Goal: Information Seeking & Learning: Find specific fact

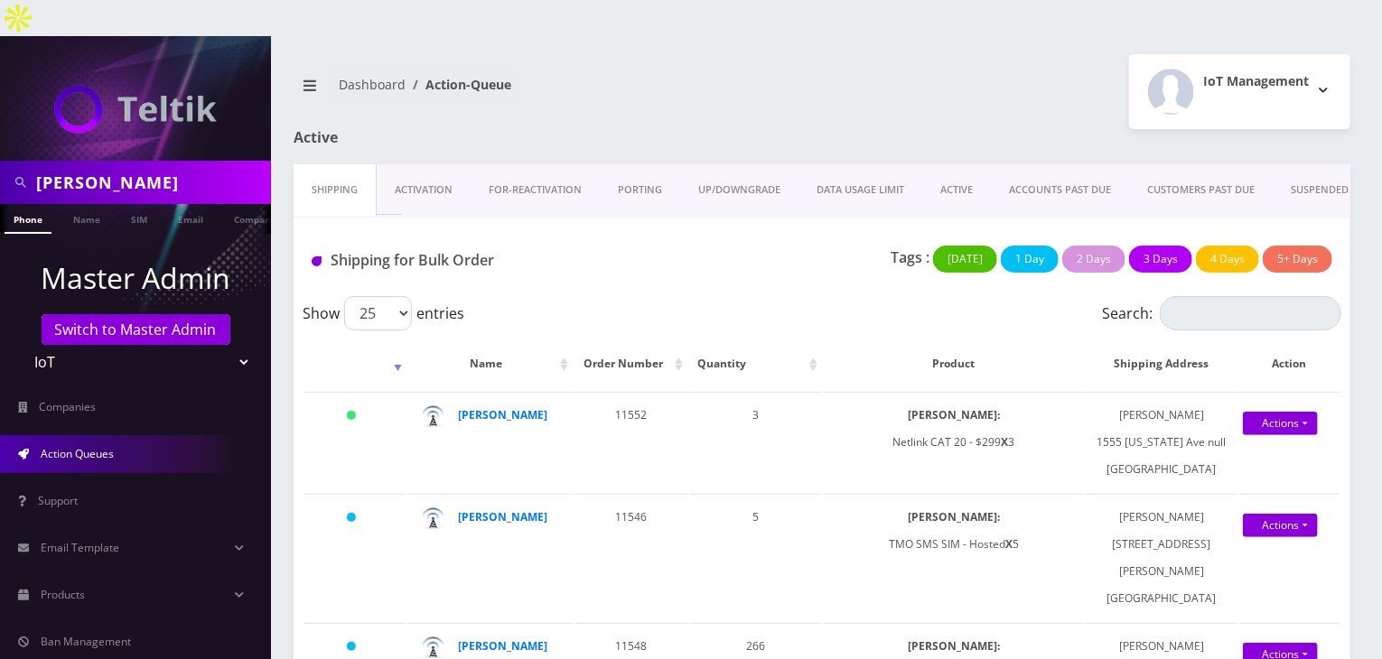
click at [0, 161] on div "tommy" at bounding box center [135, 182] width 271 height 43
type input "atrigos"
click at [76, 204] on link "Name" at bounding box center [86, 219] width 45 height 30
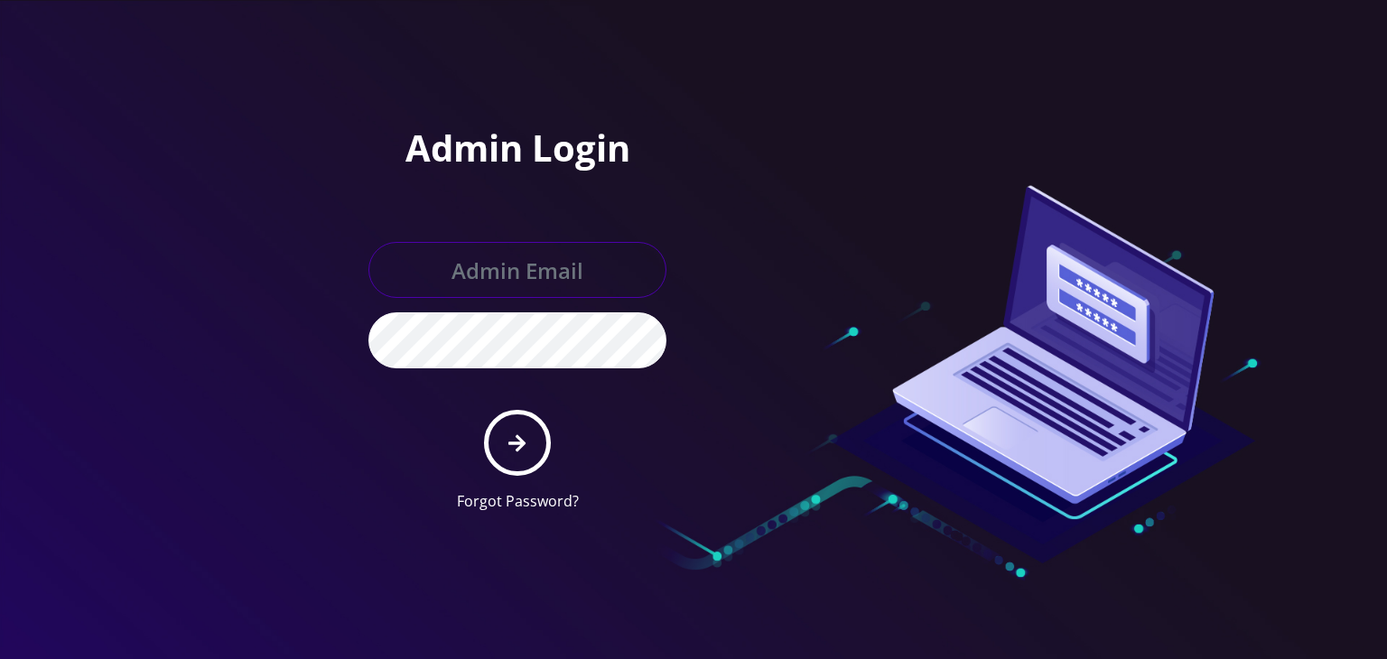
type input "boris@teltik.com"
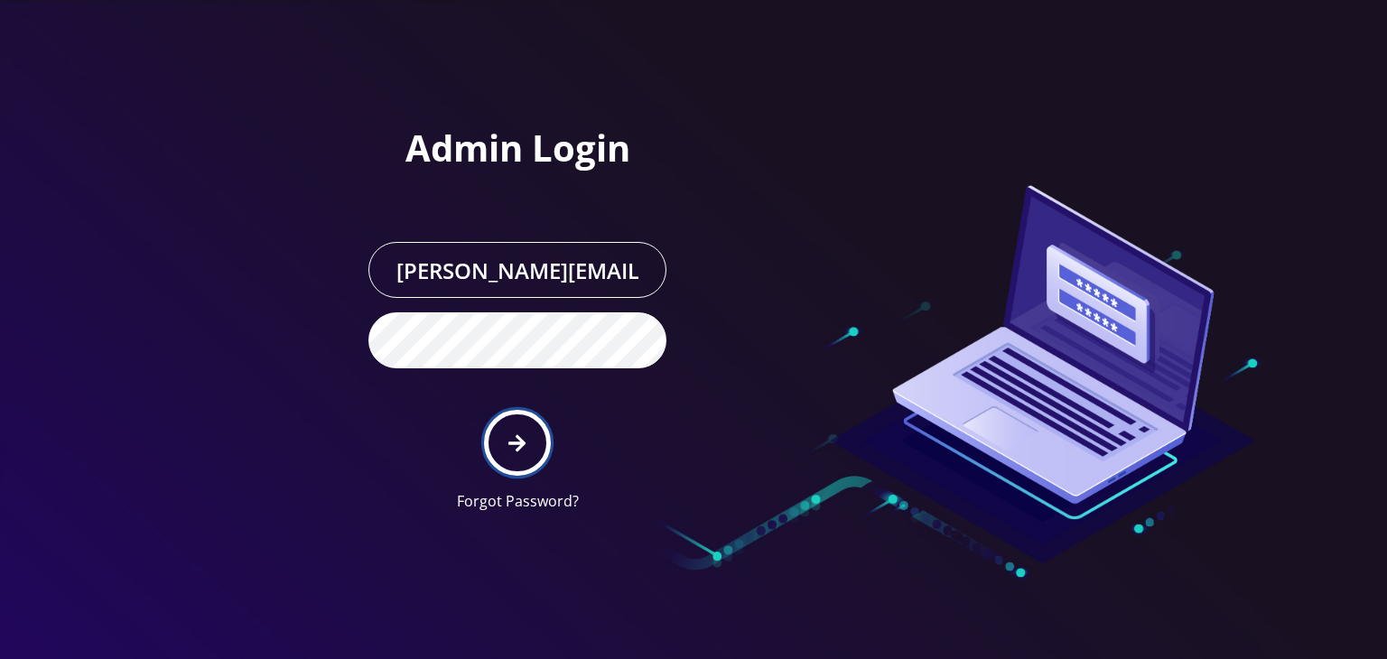
click at [489, 410] on button "submit" at bounding box center [517, 443] width 66 height 66
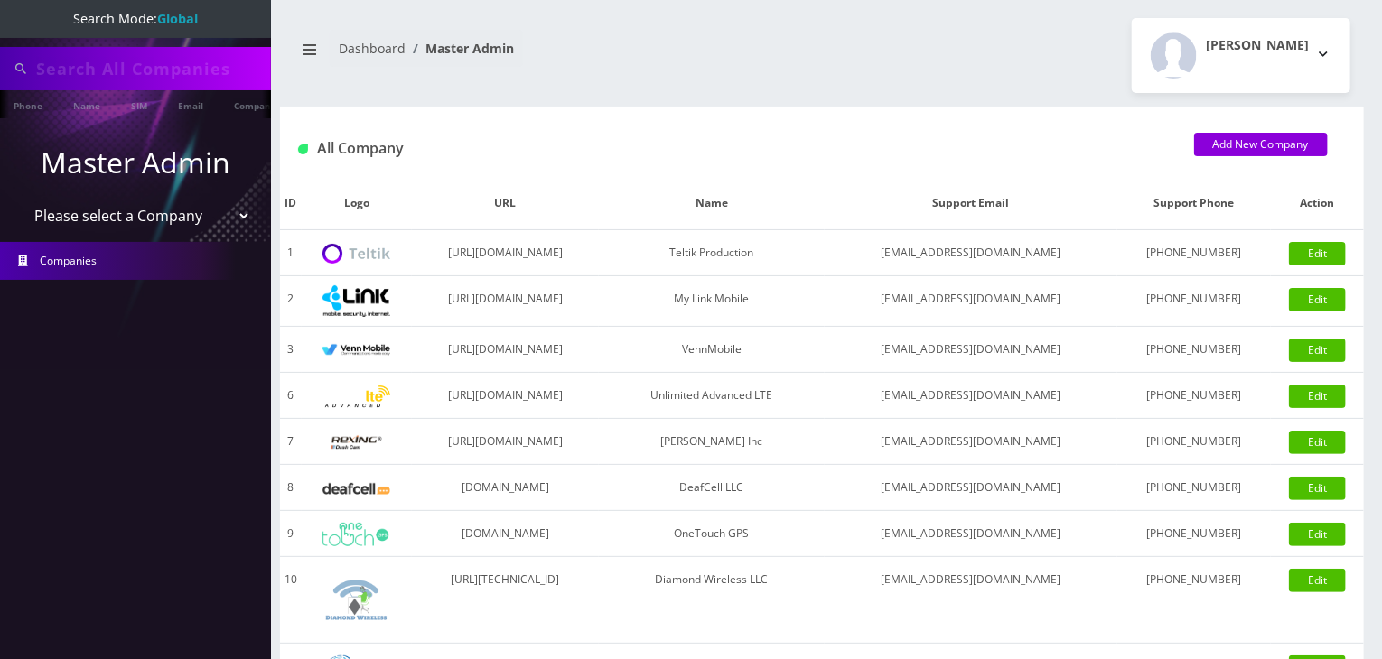
scroll to position [0, 9]
type input "atrigos"
click at [228, 106] on link "Company" at bounding box center [246, 105] width 61 height 30
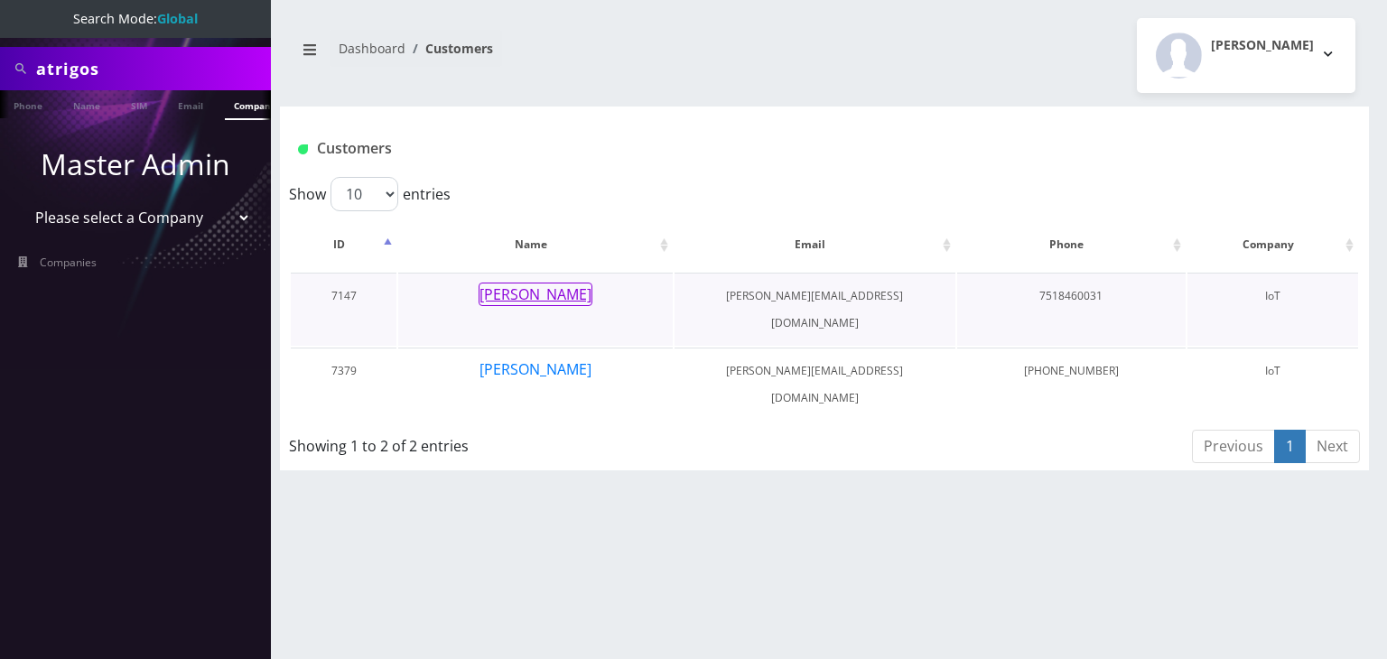
click at [534, 297] on button "[PERSON_NAME]" at bounding box center [536, 294] width 114 height 23
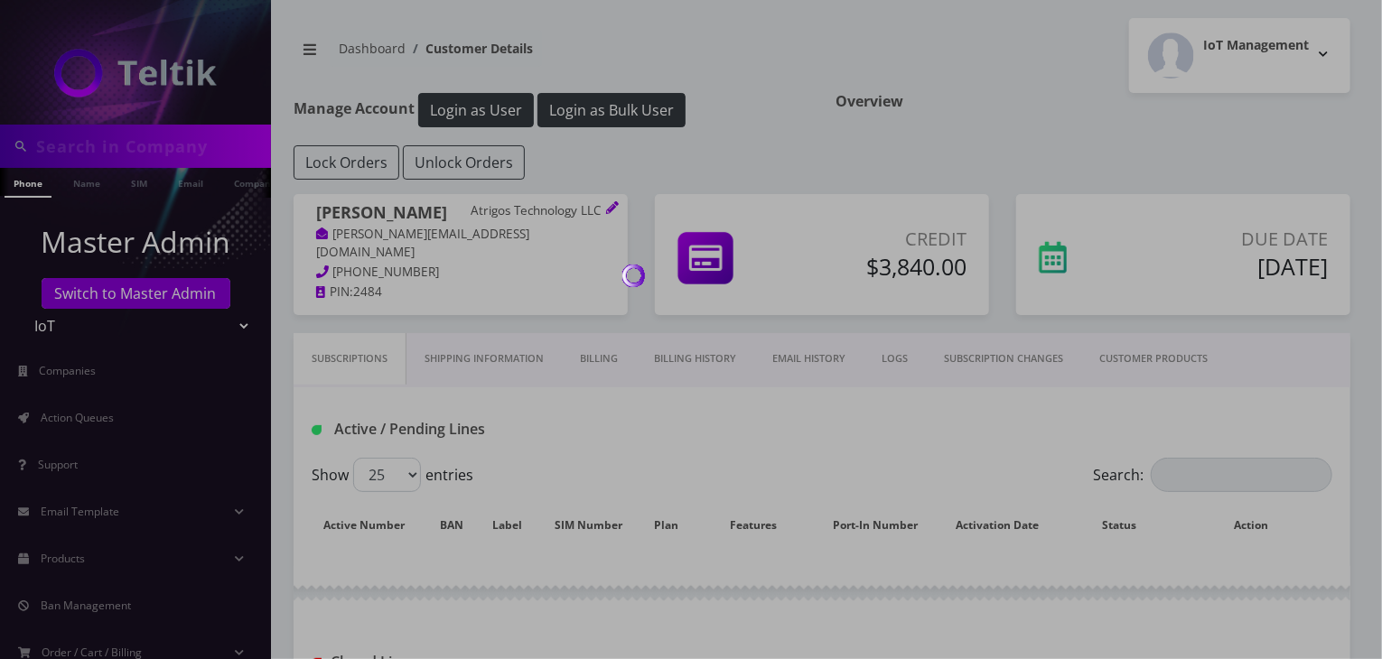
type input "atrigos"
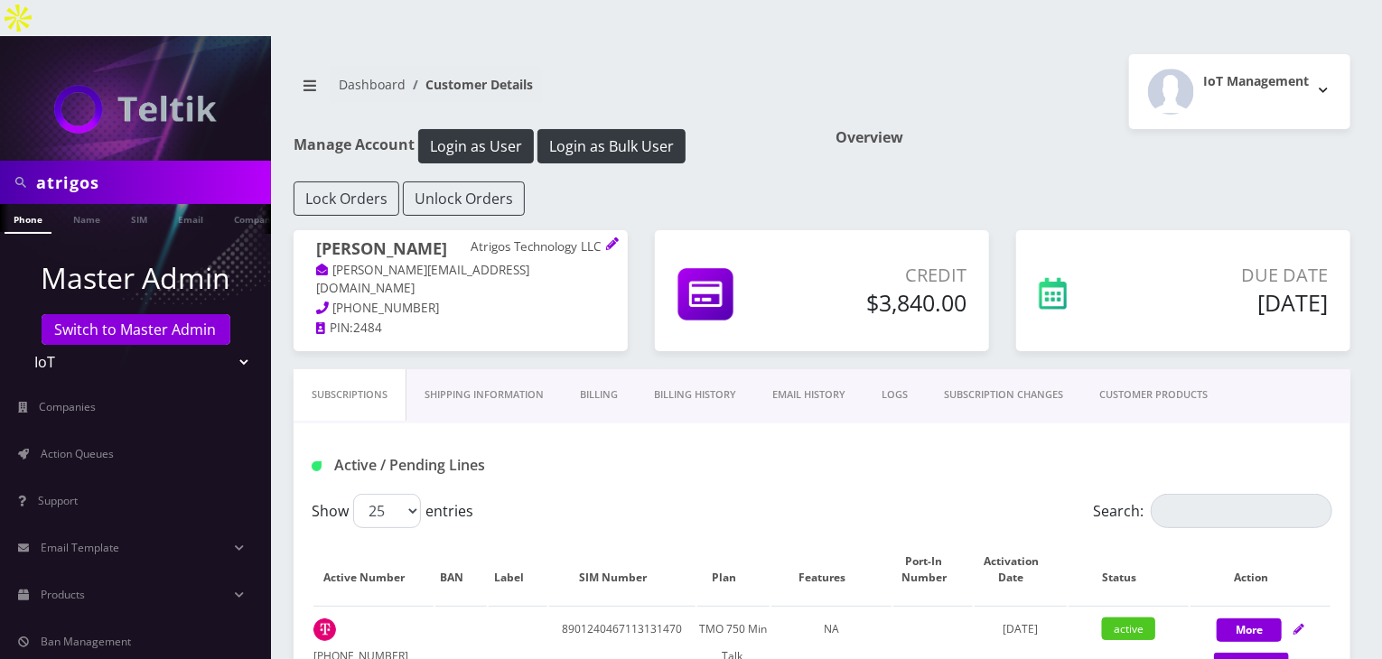
click at [1167, 369] on link "CUSTOMER PRODUCTS" at bounding box center [1153, 394] width 145 height 51
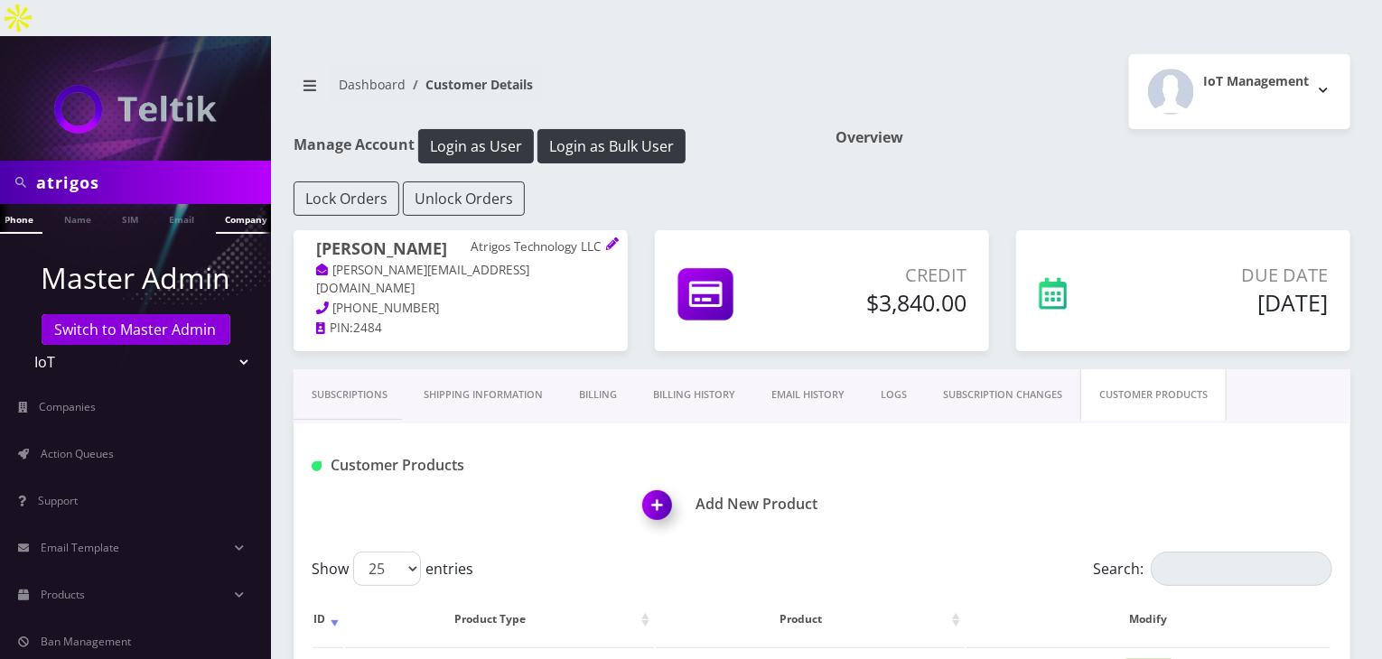
click at [224, 204] on link "Company" at bounding box center [246, 219] width 61 height 30
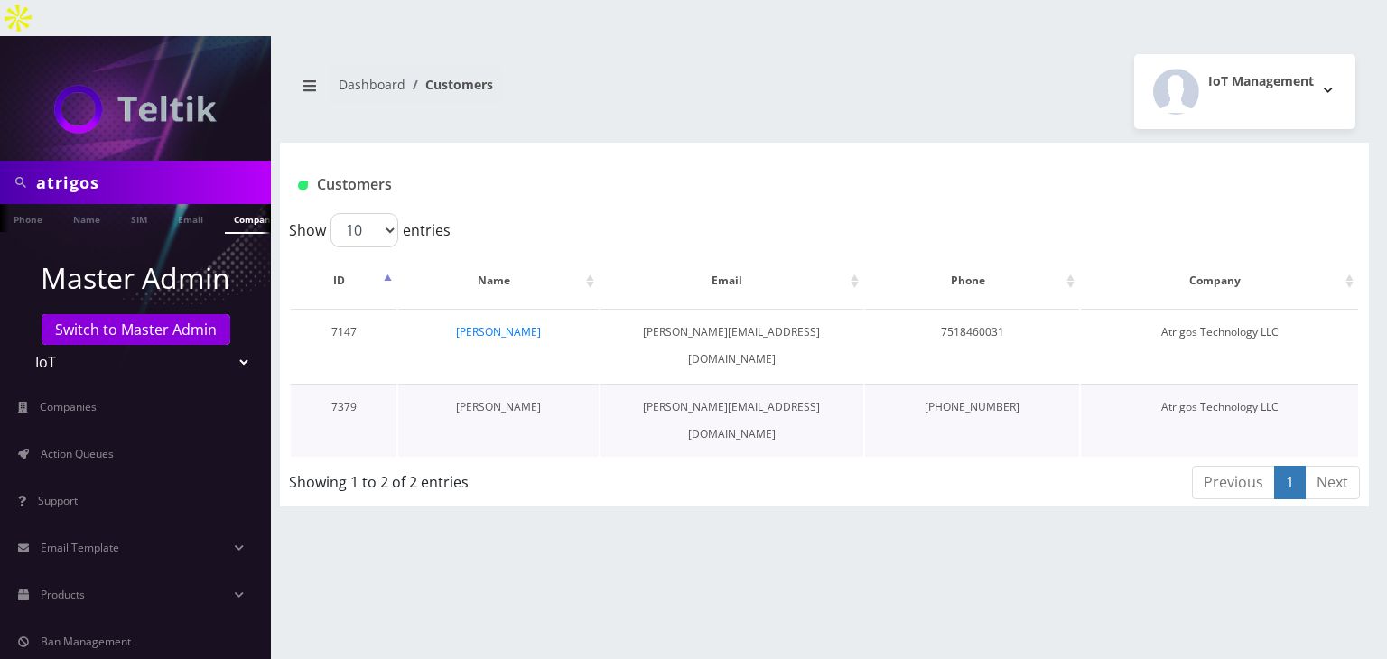
click at [531, 399] on link "[PERSON_NAME]" at bounding box center [498, 406] width 85 height 15
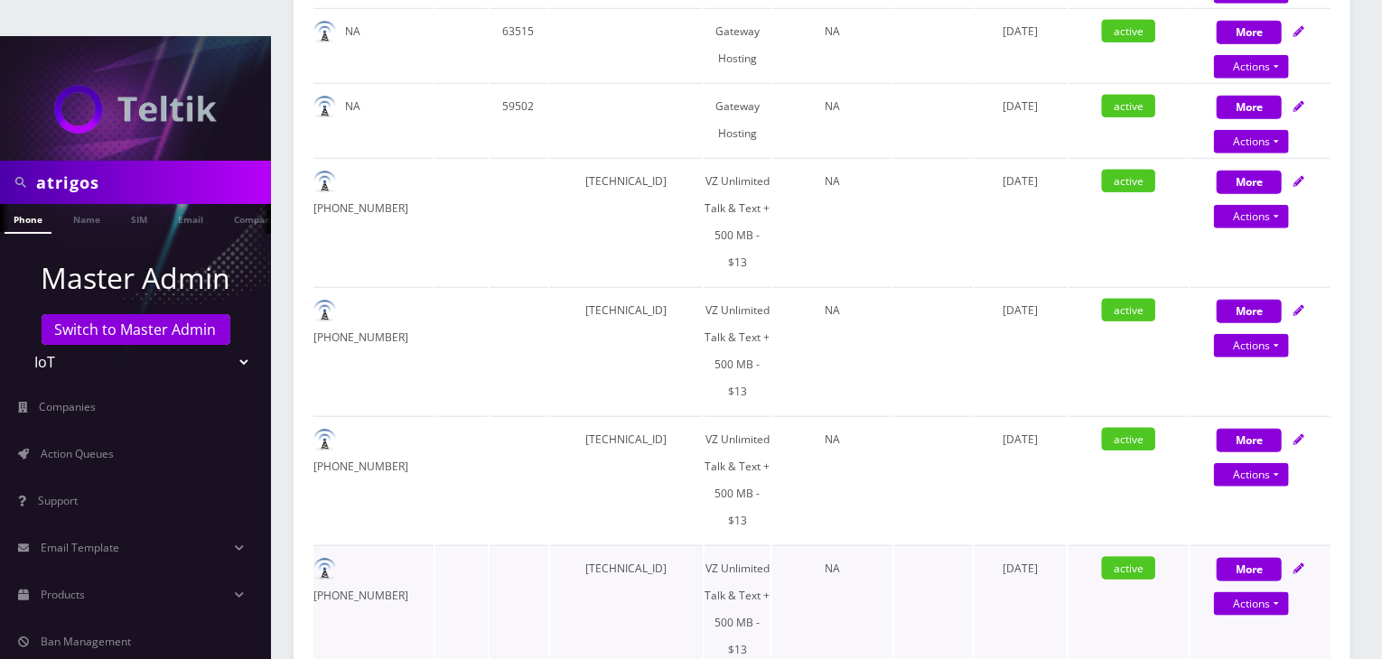
scroll to position [752, 0]
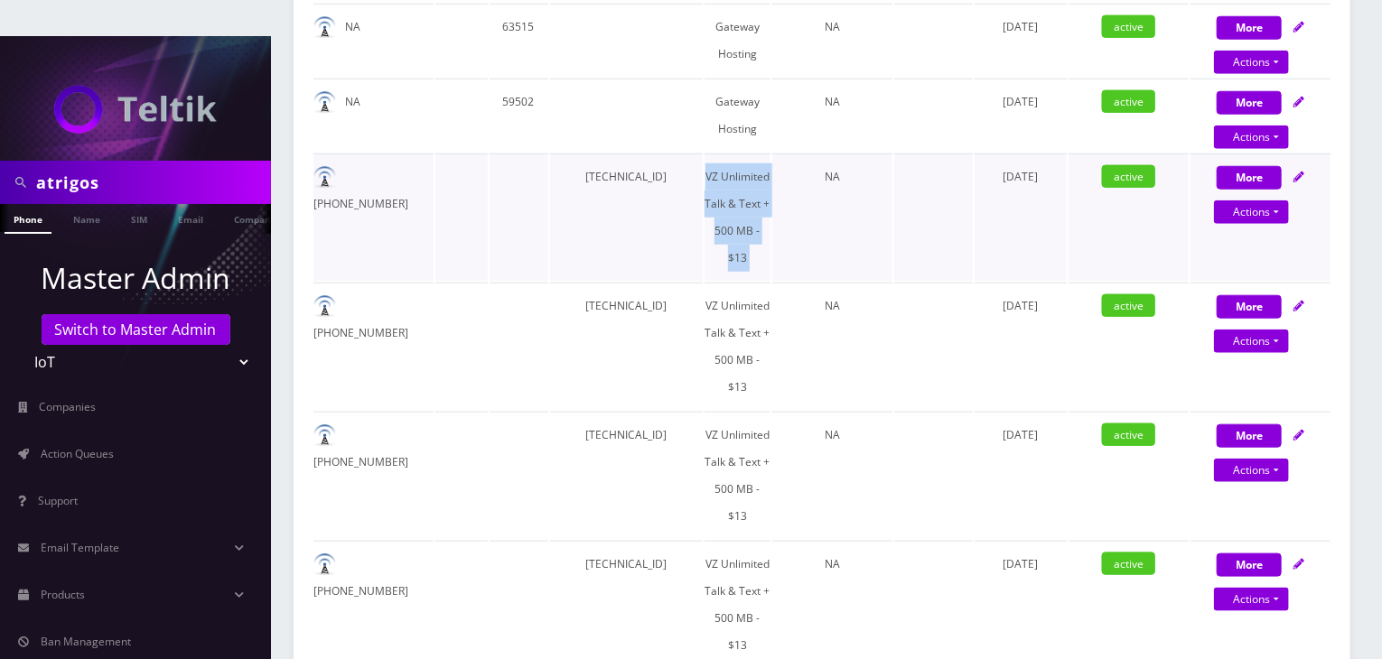
drag, startPoint x: 706, startPoint y: 130, endPoint x: 773, endPoint y: 194, distance: 92.6
click at [773, 194] on tr "234-346-7506 89148000011554078632 VZ Unlimited Talk & Text + 500 MB - $13 NA Ap…" at bounding box center [821, 217] width 1017 height 127
copy td "VZ Unlimited Talk & Text + 500 MB - $13"
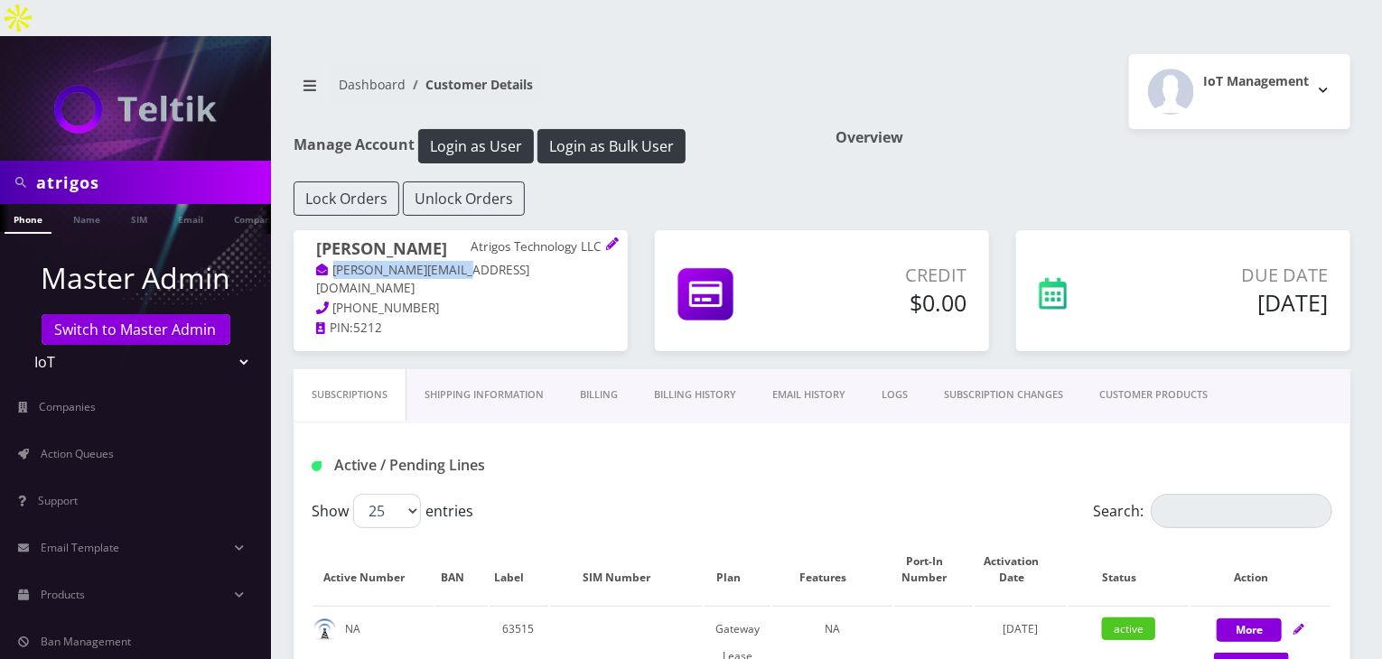
drag, startPoint x: 463, startPoint y: 236, endPoint x: 335, endPoint y: 238, distance: 128.3
click at [335, 261] on p "walter.b@atrigos.com" at bounding box center [460, 280] width 289 height 39
copy link "walter.b@atrigos.com"
click at [235, 204] on link "Company" at bounding box center [255, 219] width 61 height 30
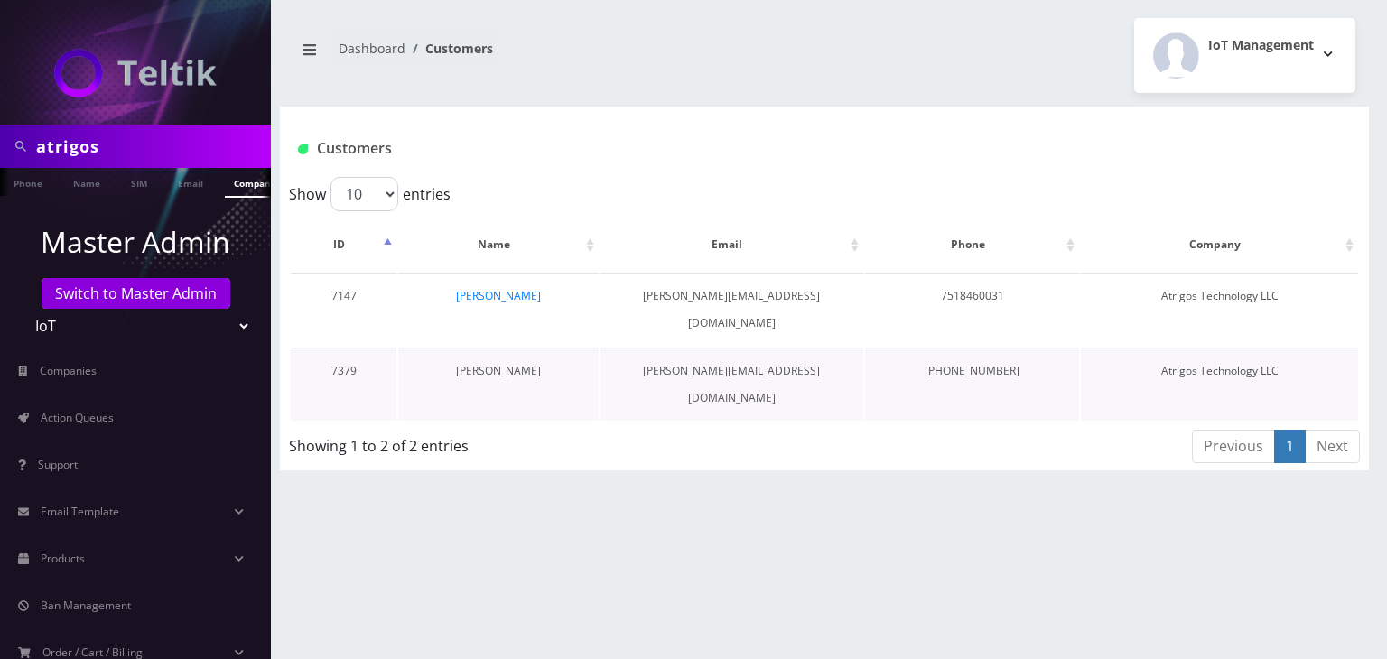
click at [531, 363] on link "[PERSON_NAME]" at bounding box center [498, 370] width 85 height 15
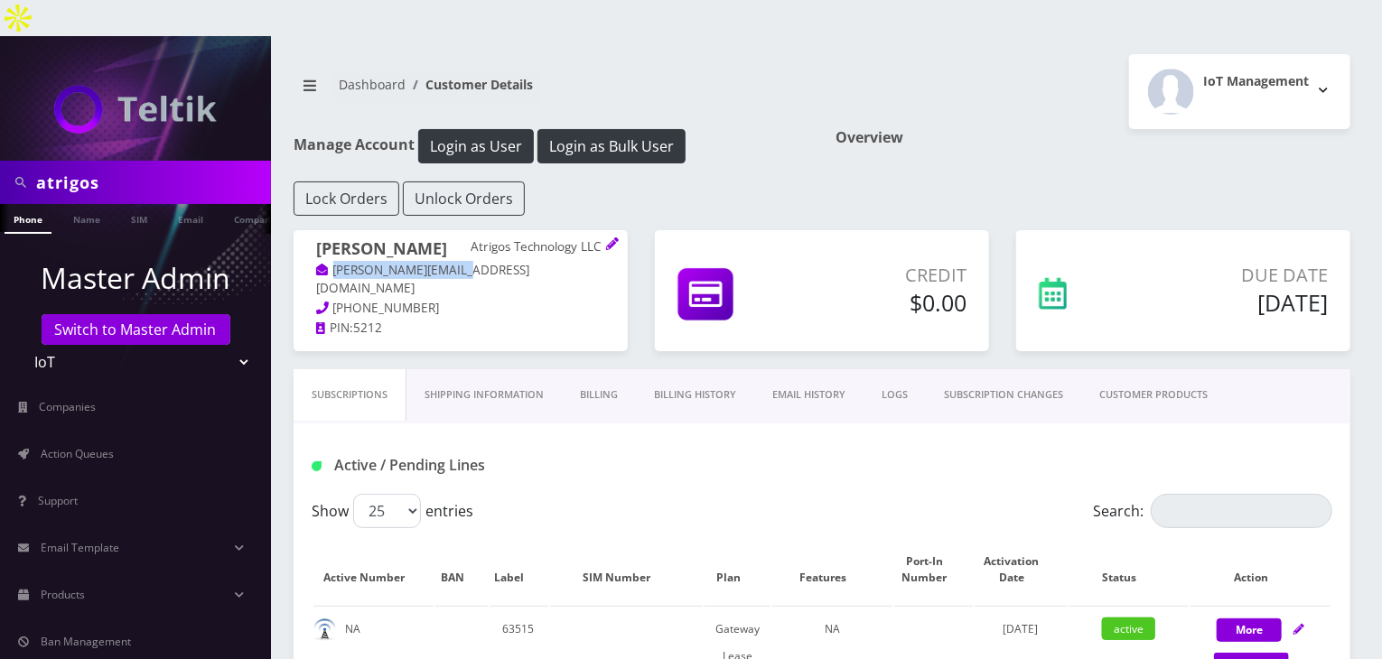
copy link "walter.b@atrigos.com"
drag, startPoint x: 466, startPoint y: 234, endPoint x: 427, endPoint y: 256, distance: 44.9
click at [427, 256] on div "Steve Anderson Atrigos Technology LLC walter.b@atrigos.com +44 7518 460031 PIN:…" at bounding box center [461, 289] width 334 height 118
click at [480, 319] on p "PIN: 5212" at bounding box center [460, 329] width 289 height 20
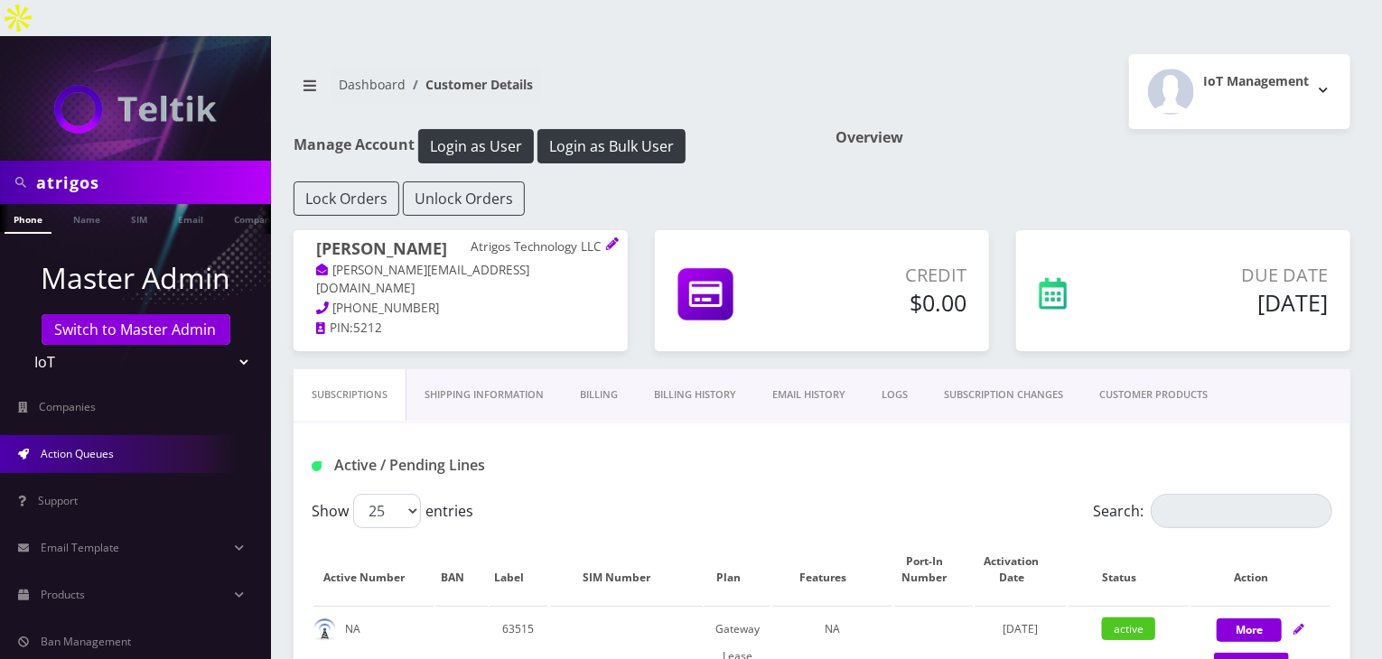
click at [68, 446] on span "Action Queues" at bounding box center [77, 453] width 73 height 15
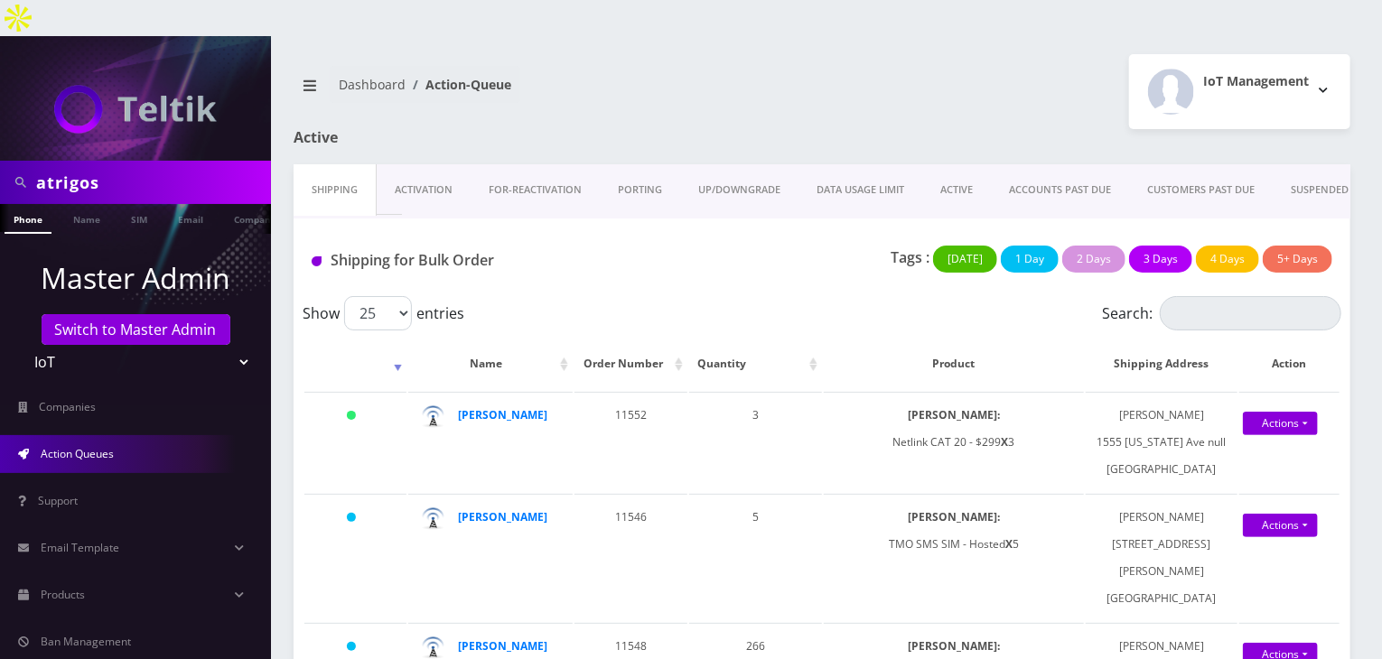
scroll to position [0, 9]
